Goal: Information Seeking & Learning: Learn about a topic

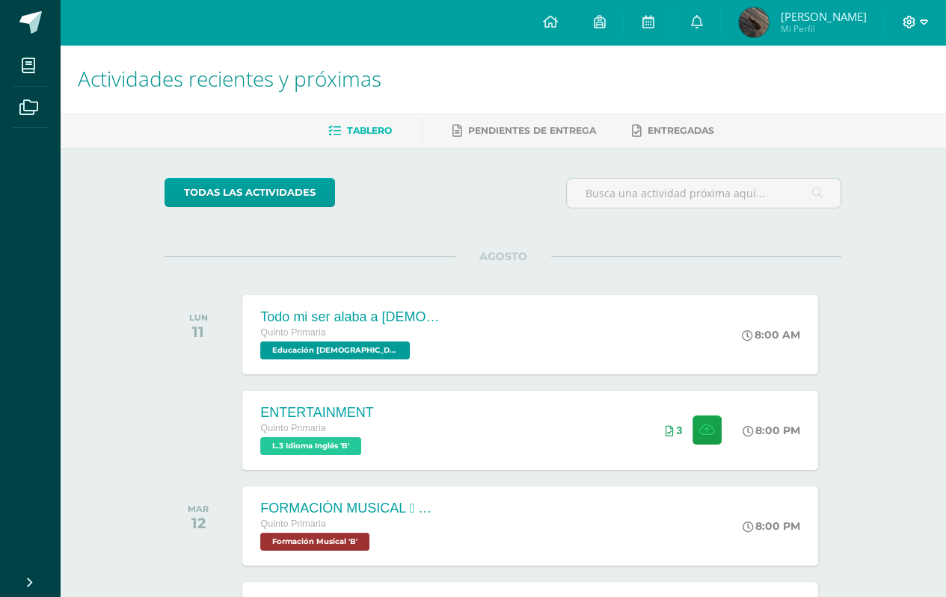
click at [922, 21] on icon at bounding box center [923, 22] width 8 height 13
click at [882, 93] on link "Cerrar sesión" at bounding box center [868, 101] width 118 height 22
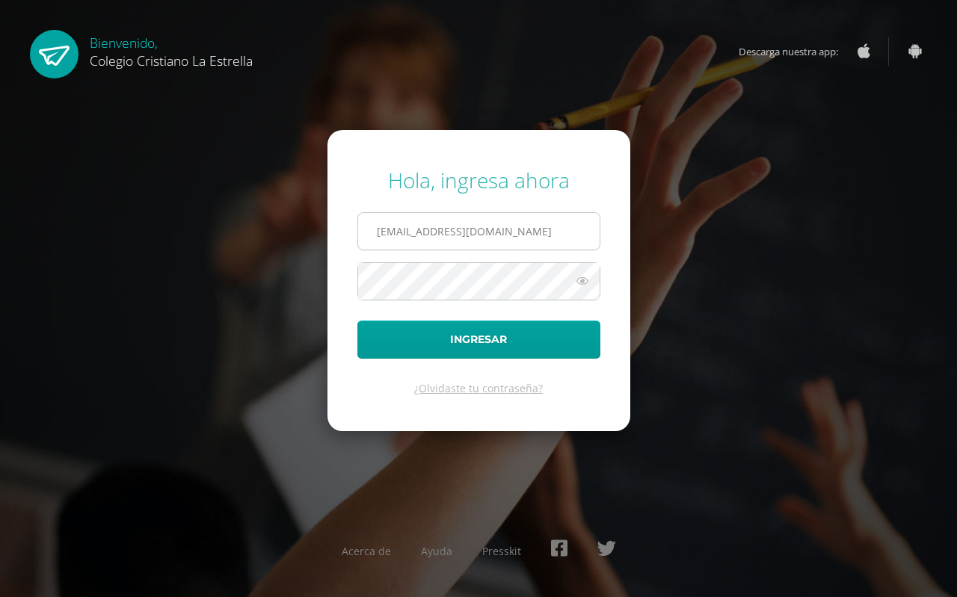
drag, startPoint x: 580, startPoint y: 240, endPoint x: 574, endPoint y: 249, distance: 10.8
click at [577, 235] on input "[EMAIL_ADDRESS][DOMAIN_NAME]" at bounding box center [478, 231] width 241 height 37
click at [503, 238] on input "[EMAIL_ADDRESS][DOMAIN_NAME]" at bounding box center [478, 231] width 241 height 37
type input "[EMAIL_ADDRESS][DOMAIN_NAME]"
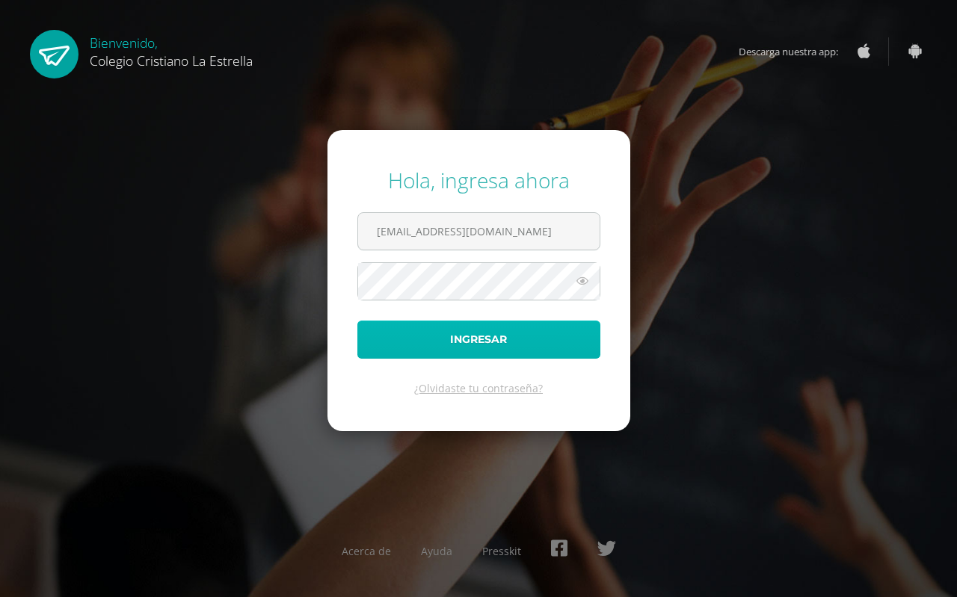
click at [537, 349] on button "Ingresar" at bounding box center [478, 340] width 243 height 38
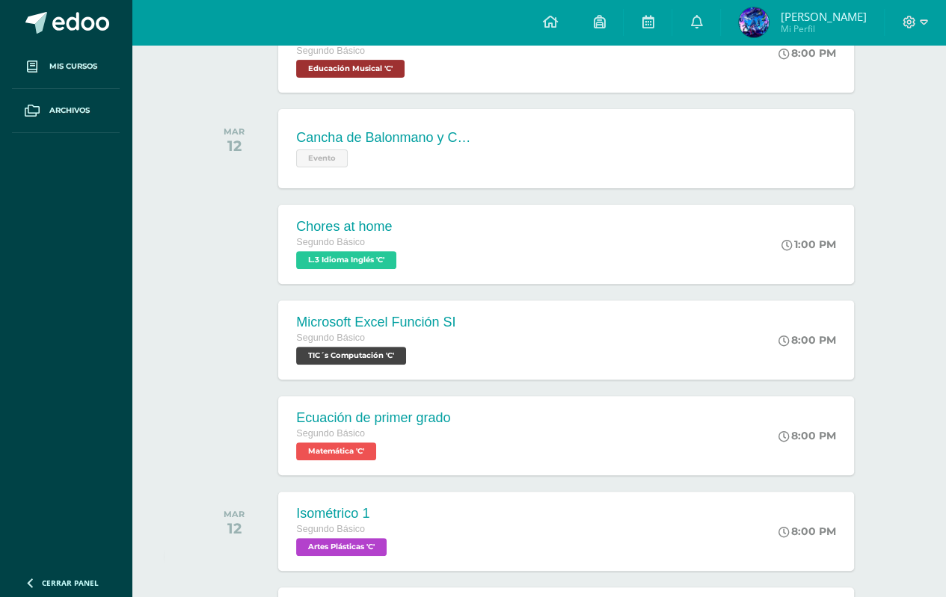
scroll to position [380, 0]
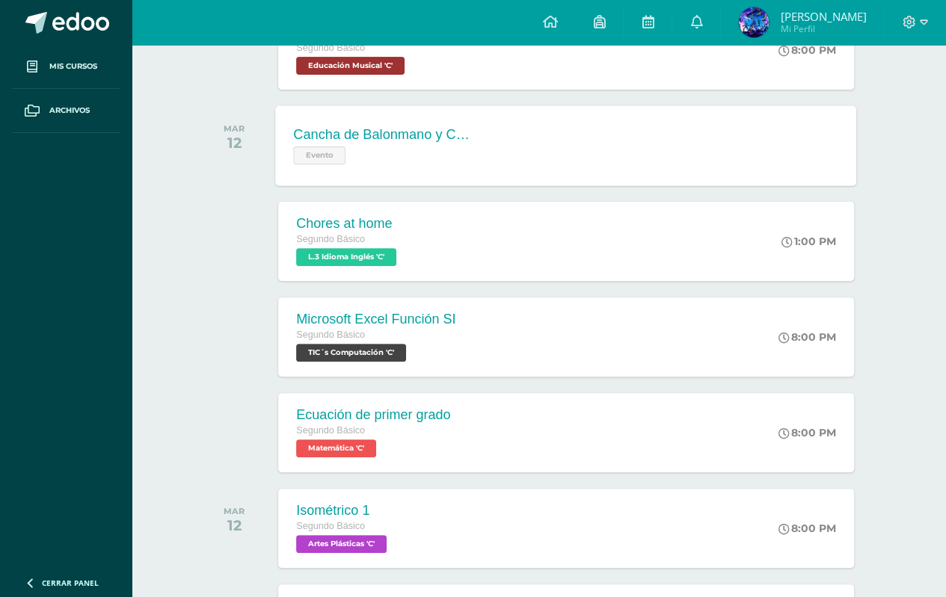
click at [315, 160] on span "Evento" at bounding box center [320, 156] width 52 height 18
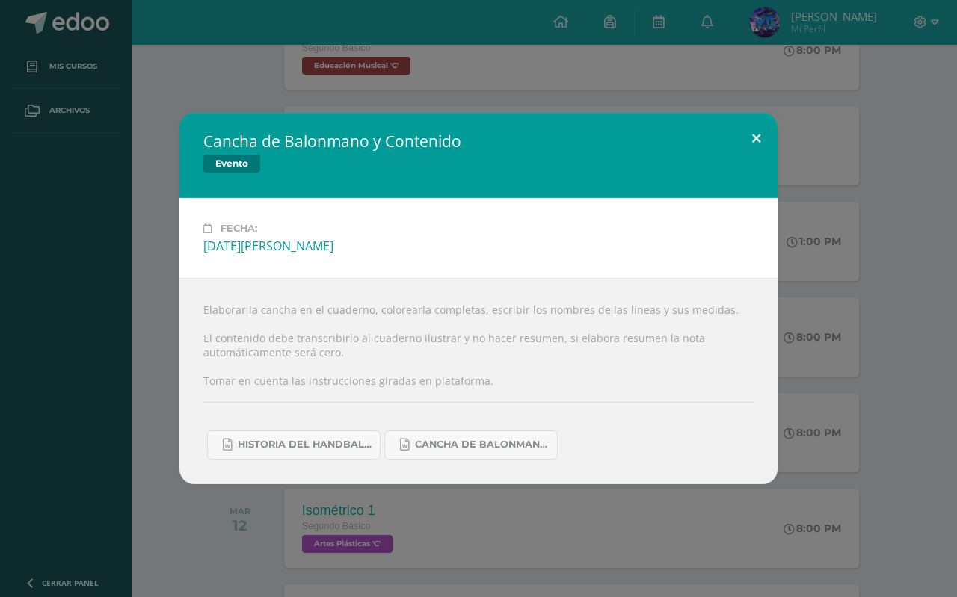
click at [747, 147] on button at bounding box center [756, 138] width 43 height 51
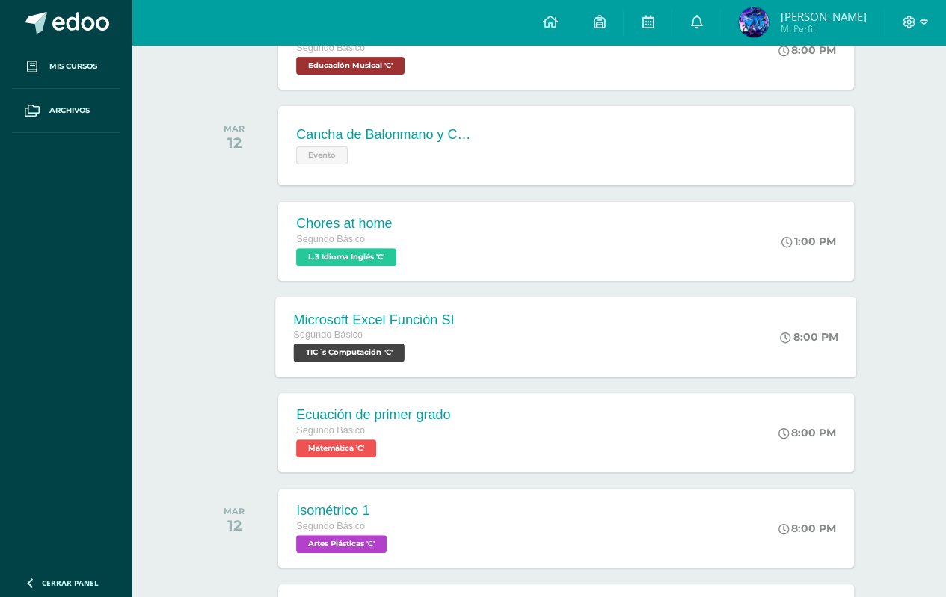
click at [372, 373] on div "Microsoft Excel Función SI Segundo Básico TIC´s Computación 'C'" at bounding box center [374, 337] width 197 height 80
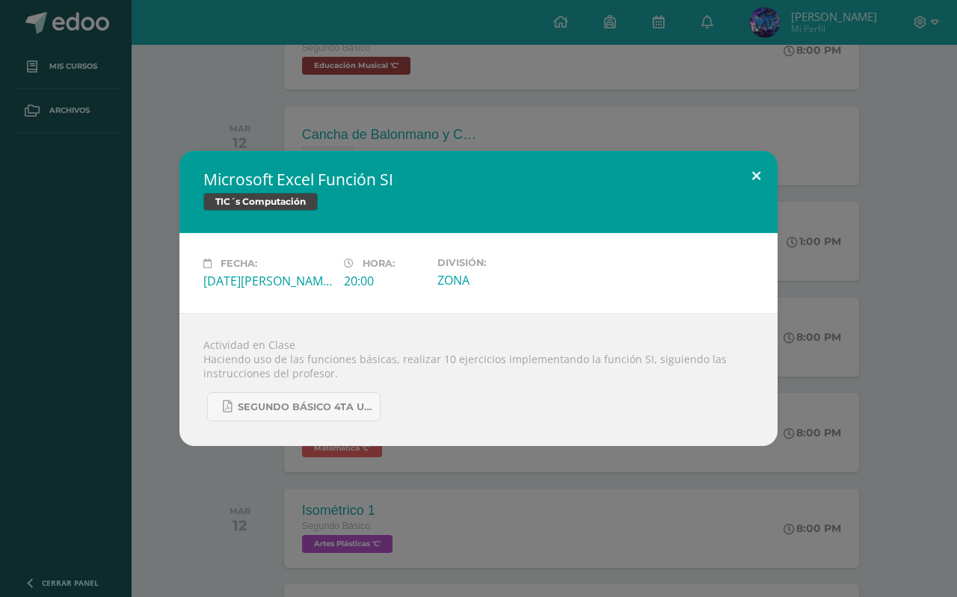
click at [751, 185] on button at bounding box center [756, 176] width 43 height 51
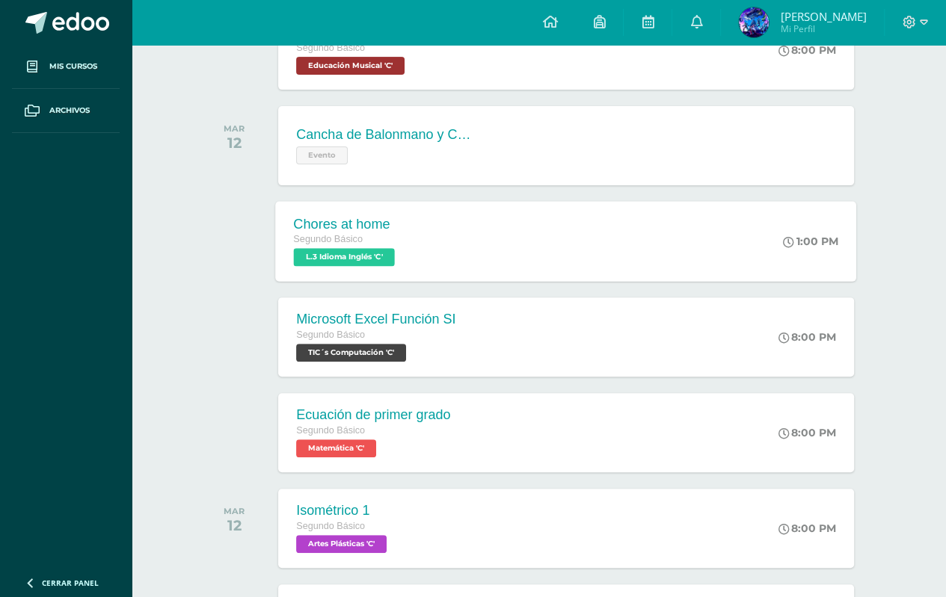
click at [368, 256] on span "L.3 Idioma Inglés 'C'" at bounding box center [344, 257] width 101 height 18
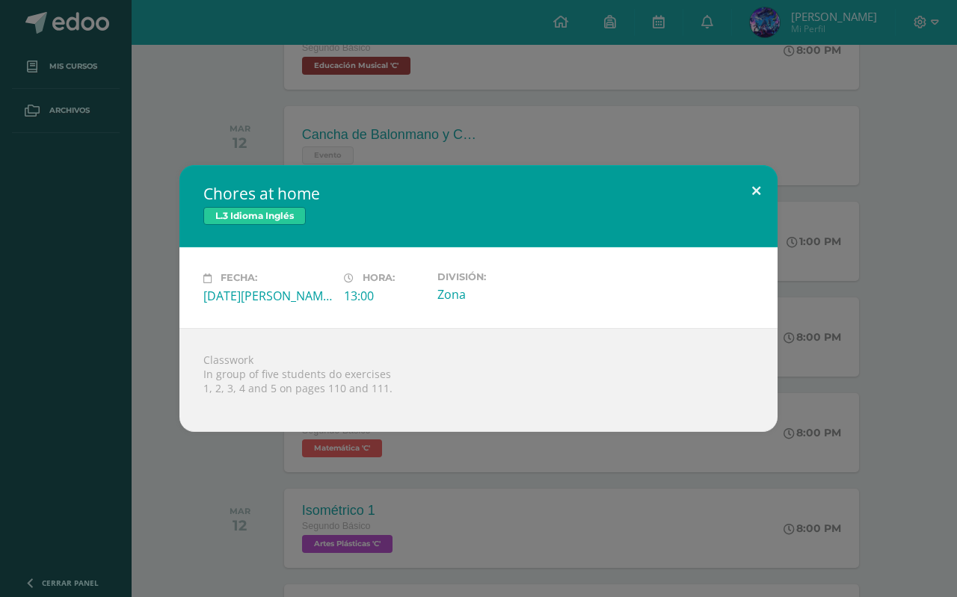
click at [754, 191] on button at bounding box center [756, 190] width 43 height 51
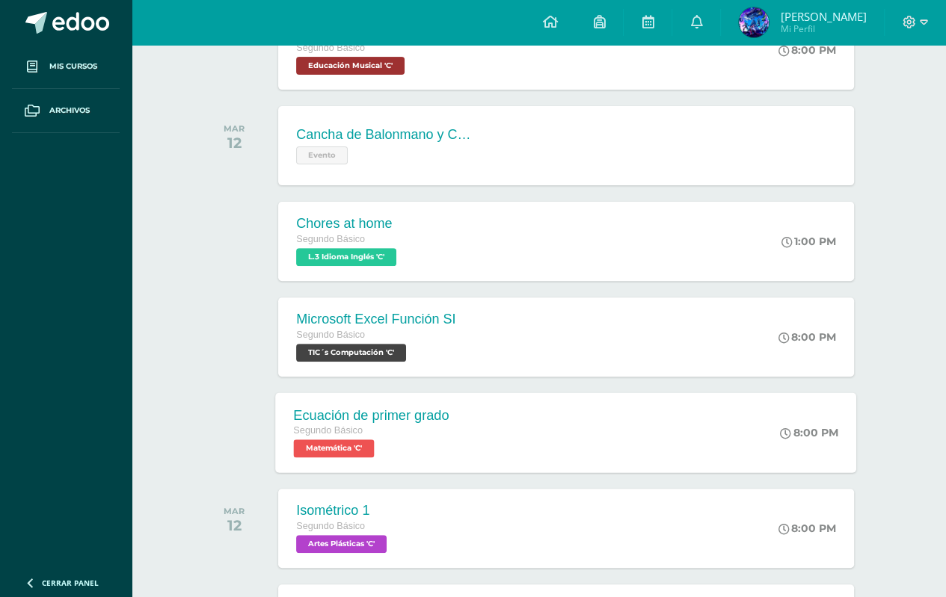
click at [309, 452] on span "Matemática 'C'" at bounding box center [334, 449] width 81 height 18
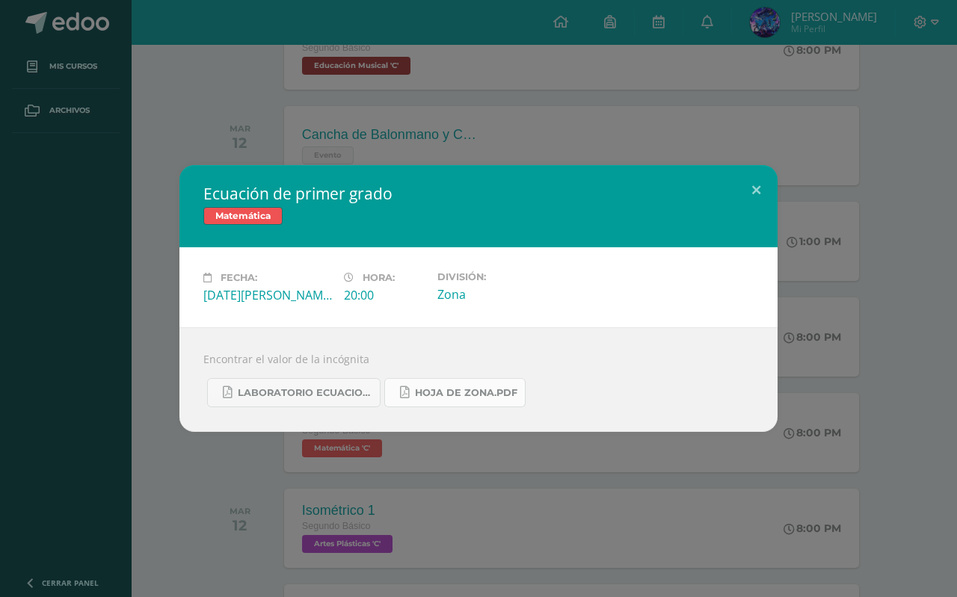
click at [480, 389] on span "Hoja de zona.pdf" at bounding box center [466, 393] width 102 height 12
drag, startPoint x: 765, startPoint y: 194, endPoint x: 715, endPoint y: 212, distance: 52.8
click at [765, 193] on button at bounding box center [756, 190] width 43 height 51
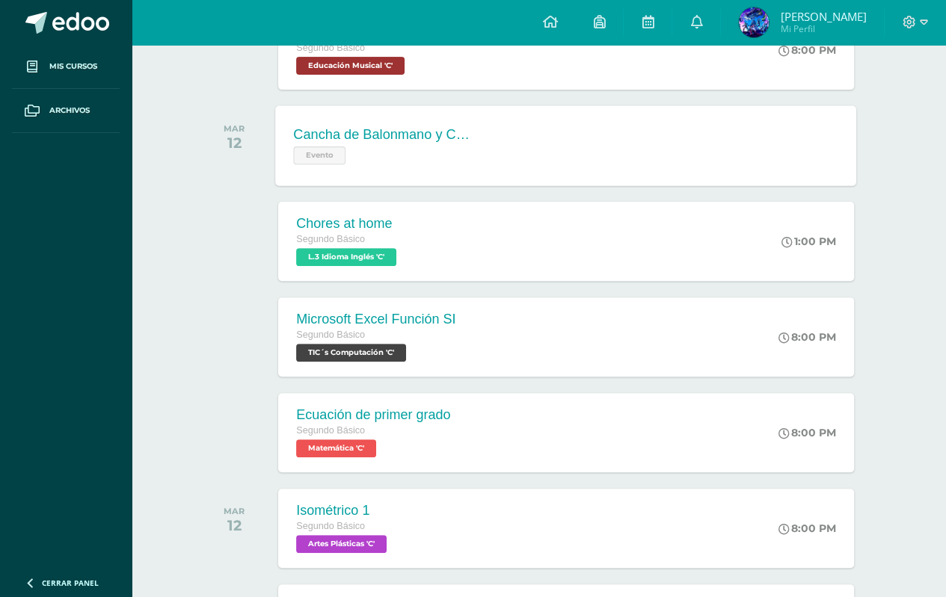
click at [357, 158] on div "Evento" at bounding box center [384, 154] width 181 height 22
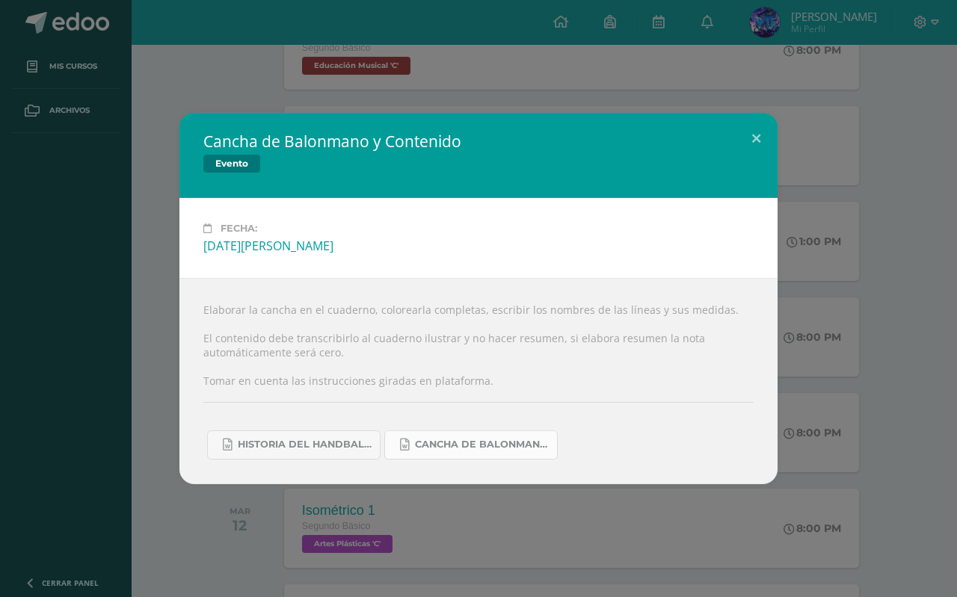
click at [408, 445] on link "Cancha de Balonmano.docx" at bounding box center [470, 445] width 173 height 29
click at [349, 441] on span "Historia del handball.docx" at bounding box center [305, 445] width 135 height 12
click at [757, 128] on button at bounding box center [756, 138] width 43 height 51
